Goal: Information Seeking & Learning: Learn about a topic

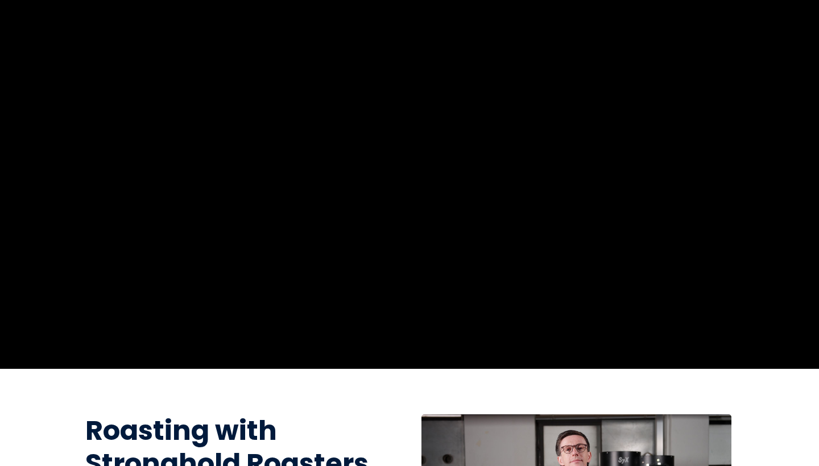
scroll to position [40, 0]
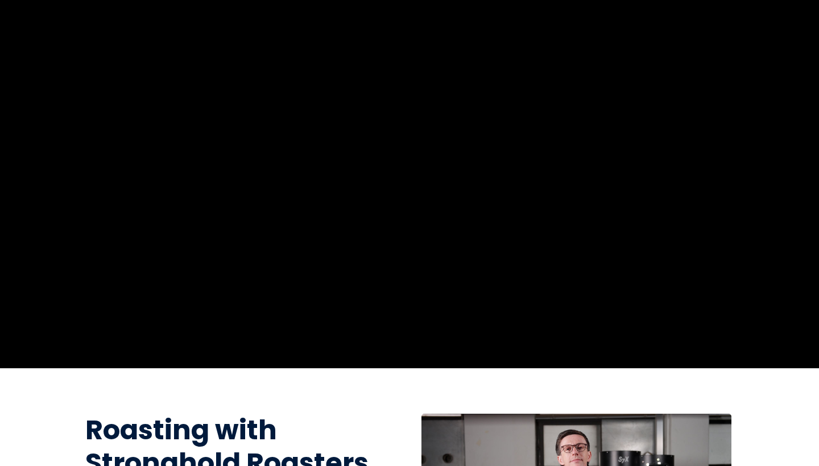
click at [810, 36] on section "Watch a full sample directly from the course" at bounding box center [409, 183] width 819 height 372
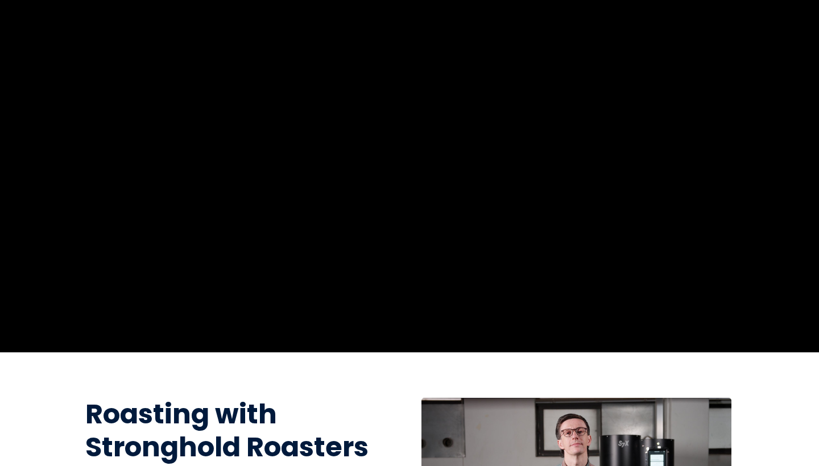
scroll to position [67, 0]
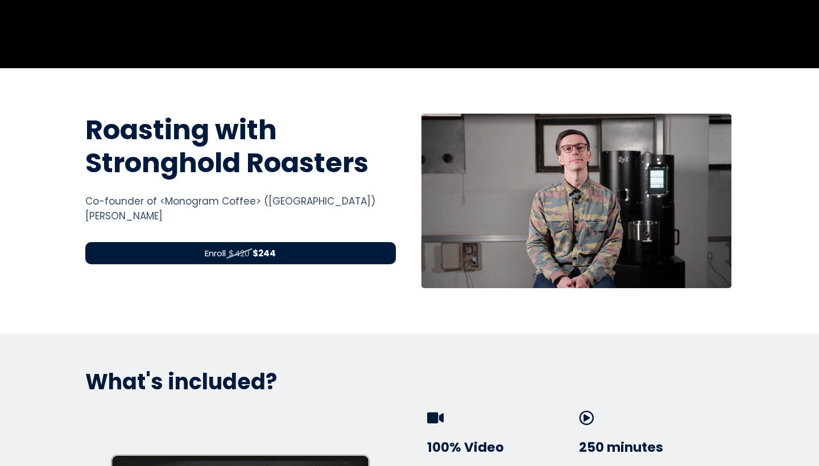
scroll to position [346, 0]
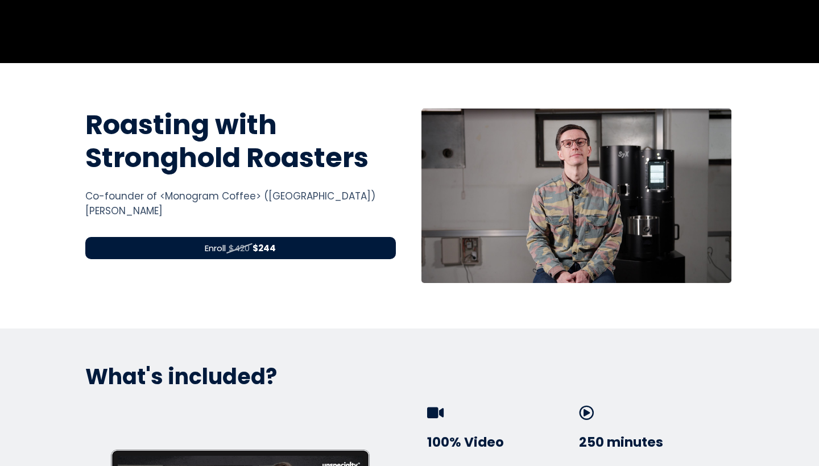
click at [564, 234] on div at bounding box center [576, 196] width 310 height 175
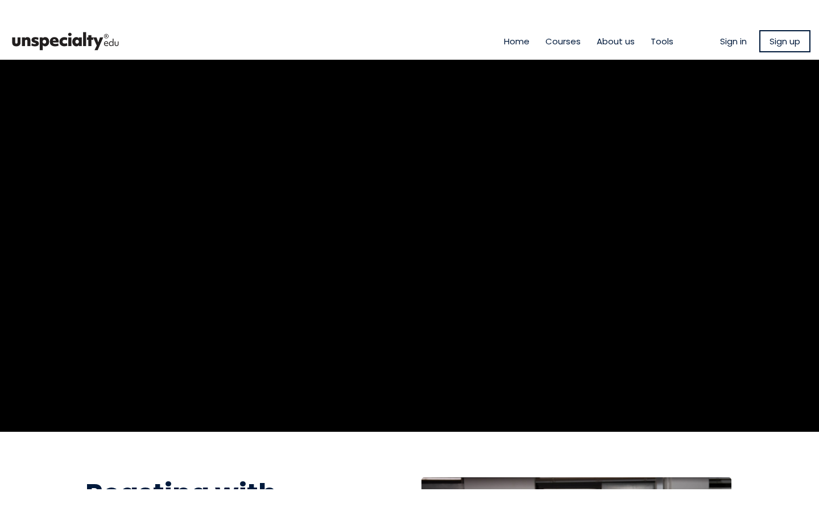
scroll to position [0, 0]
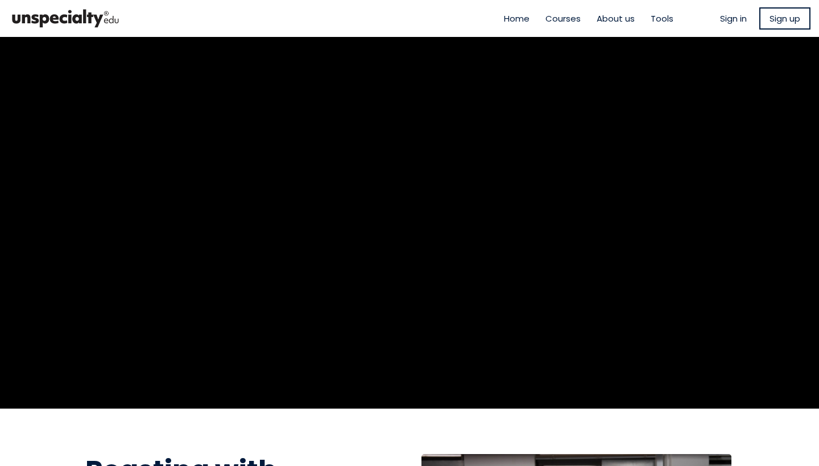
scroll to position [1, 0]
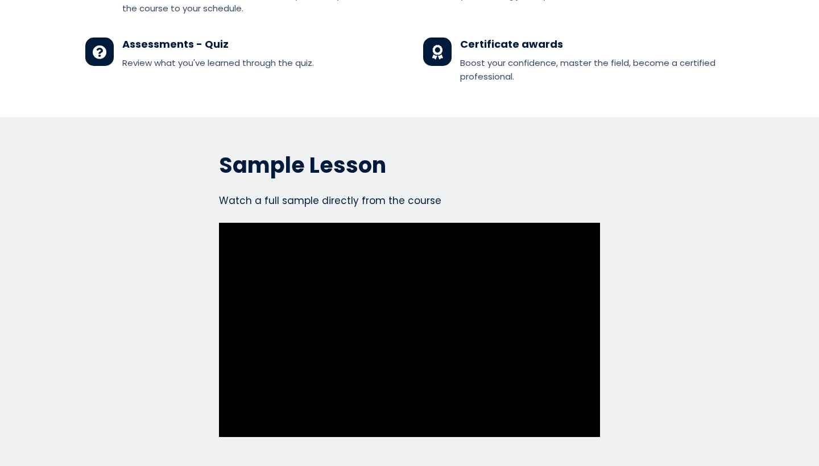
scroll to position [5244, 0]
